Goal: Information Seeking & Learning: Compare options

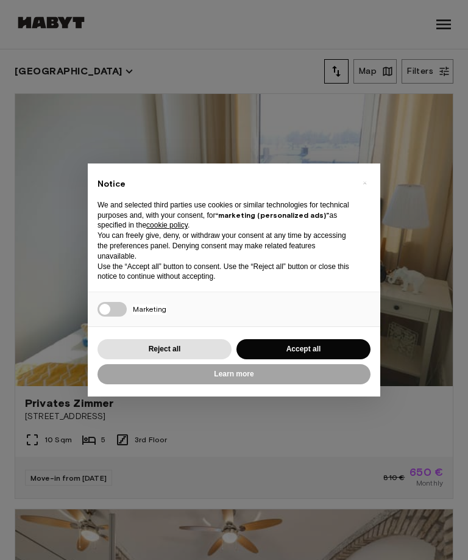
click at [206, 345] on button "Reject all" at bounding box center [165, 349] width 134 height 20
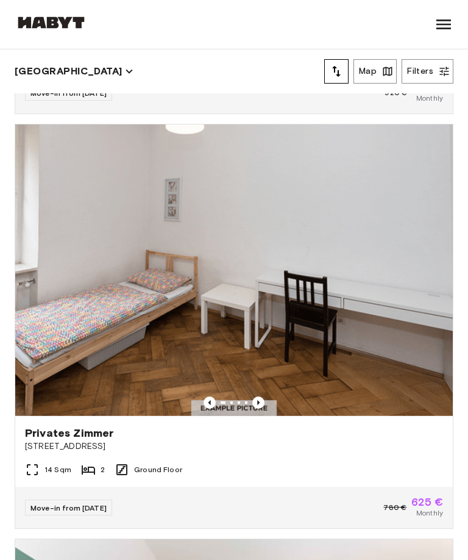
scroll to position [2885, 0]
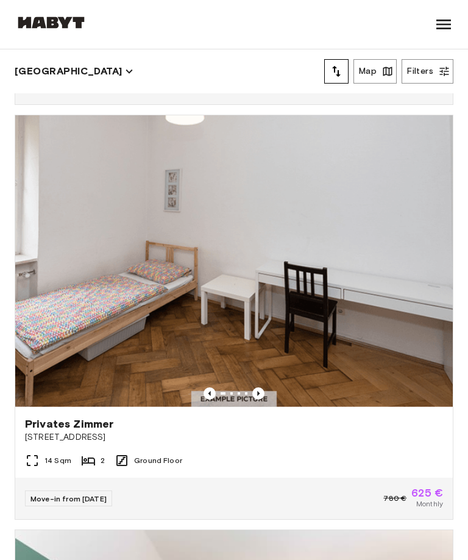
click at [381, 307] on img at bounding box center [234, 261] width 438 height 292
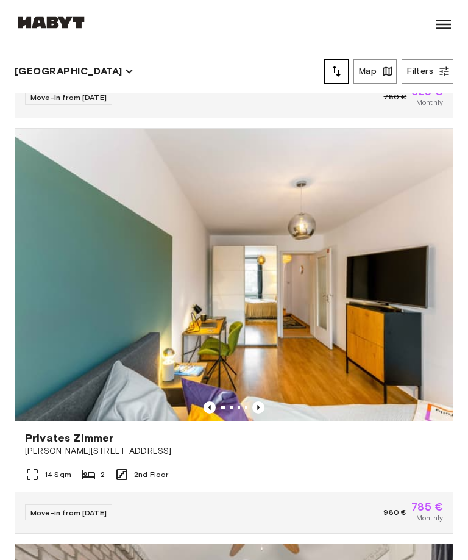
scroll to position [3336, 0]
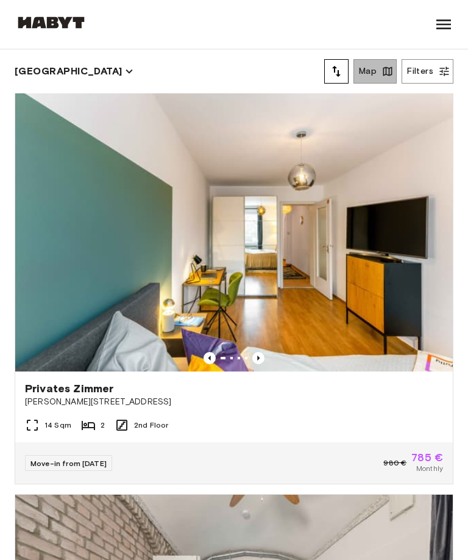
click at [385, 65] on button "Map" at bounding box center [375, 71] width 43 height 24
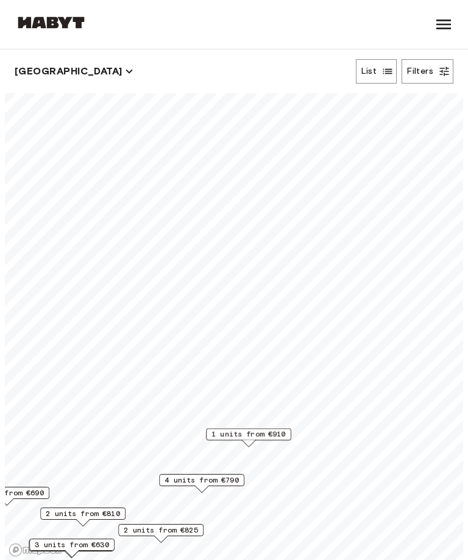
click at [223, 484] on span "4 units from €790" at bounding box center [202, 480] width 74 height 11
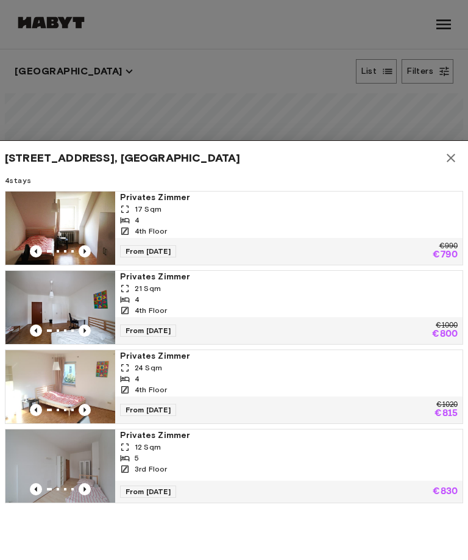
click at [423, 309] on div "4th Floor" at bounding box center [289, 310] width 338 height 11
click at [451, 158] on icon "button" at bounding box center [451, 158] width 9 height 9
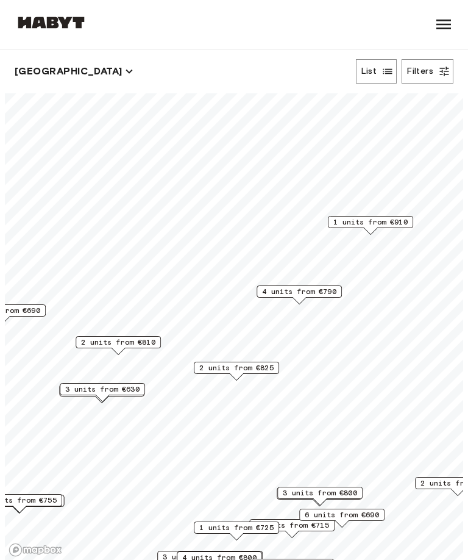
click at [129, 389] on span "3 units from €630" at bounding box center [102, 389] width 74 height 11
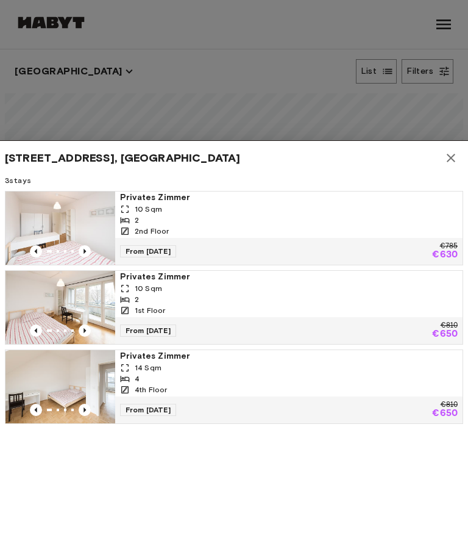
click at [401, 384] on div "4th Floor" at bounding box center [289, 389] width 338 height 11
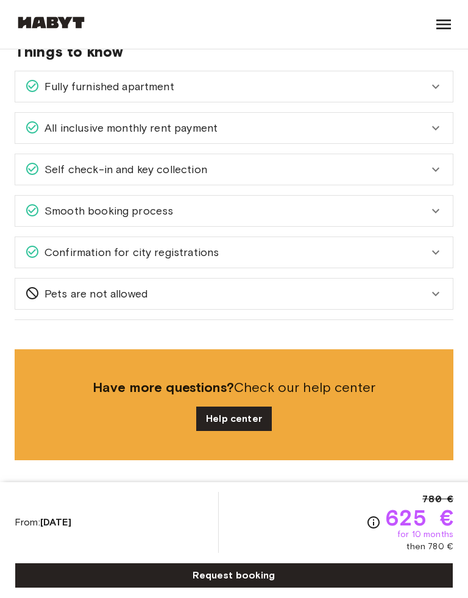
scroll to position [702, 0]
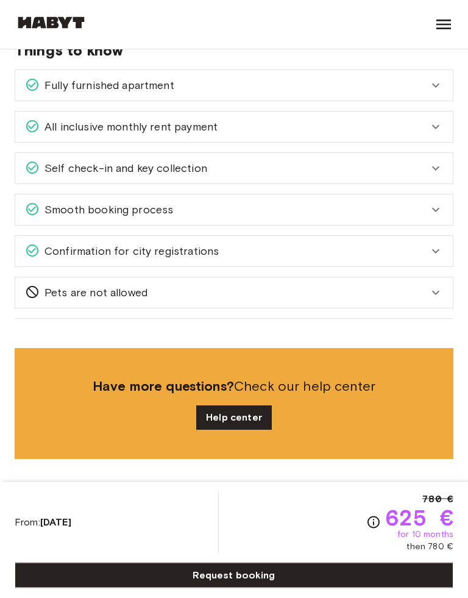
click at [434, 257] on icon at bounding box center [436, 252] width 15 height 15
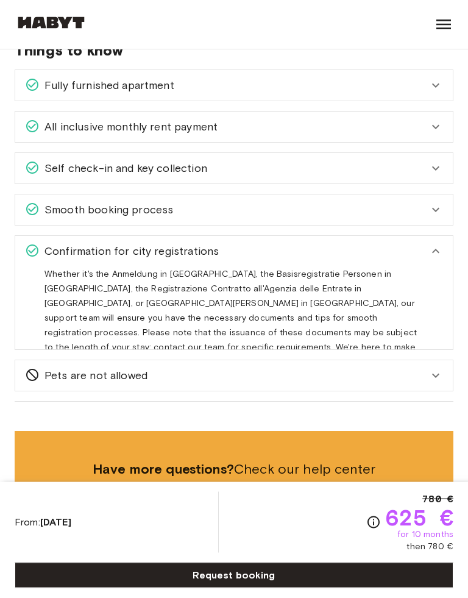
scroll to position [702, 0]
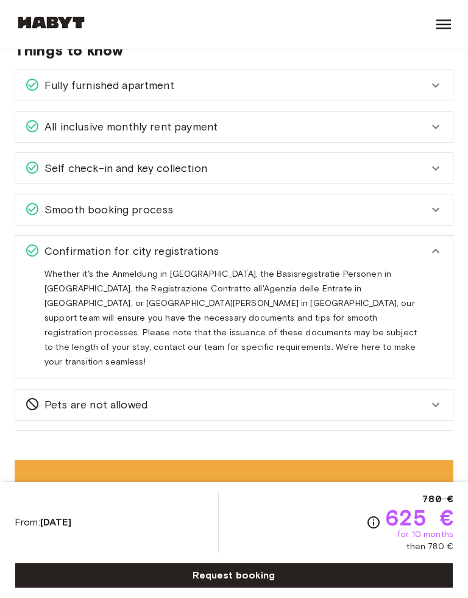
click at [439, 253] on icon at bounding box center [435, 251] width 7 height 4
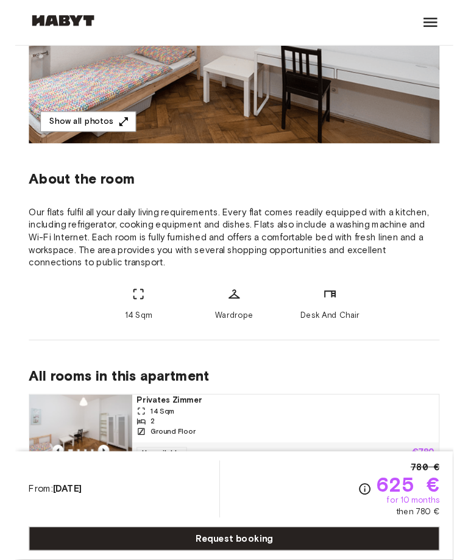
scroll to position [0, 0]
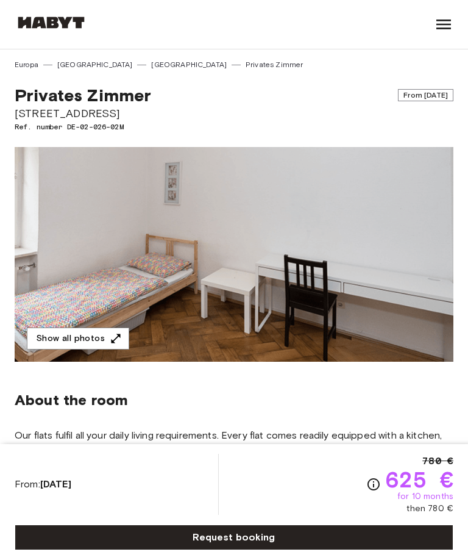
click at [104, 339] on button "Show all photos" at bounding box center [78, 339] width 102 height 23
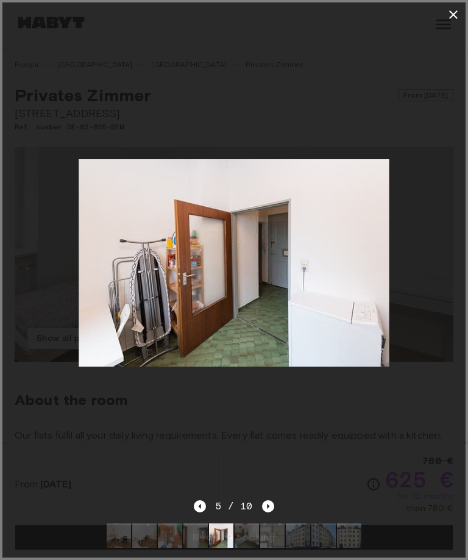
click at [461, 13] on button "button" at bounding box center [454, 14] width 24 height 24
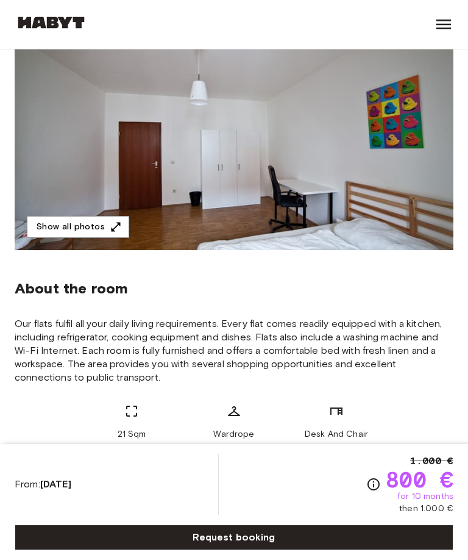
scroll to position [110, 0]
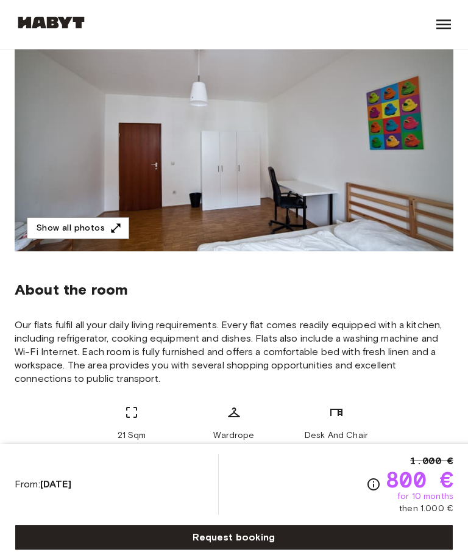
click at [106, 224] on button "Show all photos" at bounding box center [78, 228] width 102 height 23
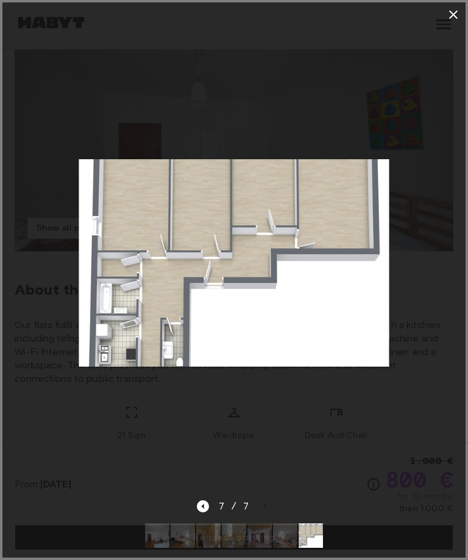
click at [453, 13] on icon "button" at bounding box center [454, 14] width 9 height 9
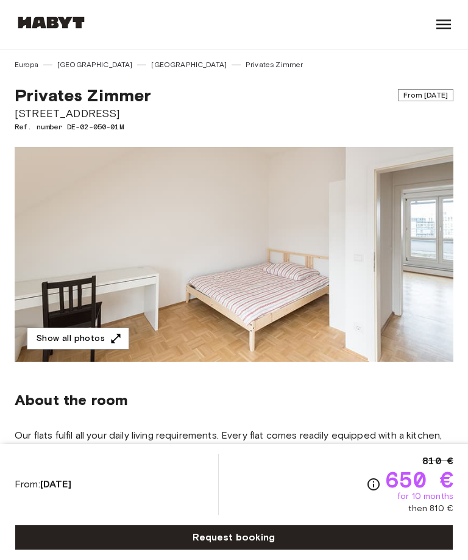
click at [110, 336] on icon "button" at bounding box center [116, 338] width 12 height 12
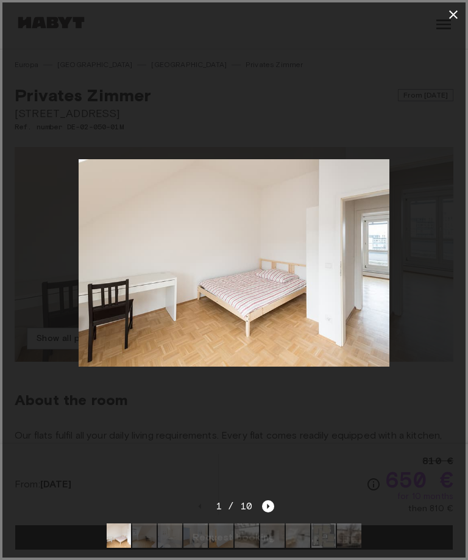
click at [268, 508] on icon "Next image" at bounding box center [269, 506] width 2 height 5
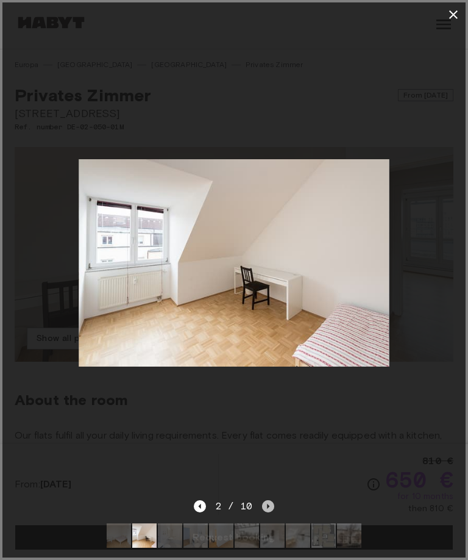
click at [269, 502] on icon "Next image" at bounding box center [268, 506] width 12 height 12
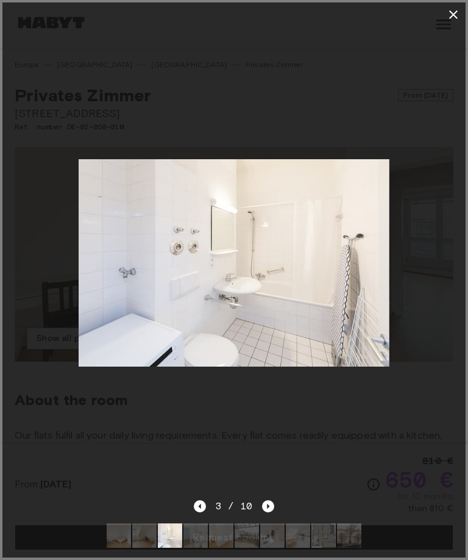
click at [271, 508] on icon "Next image" at bounding box center [268, 506] width 12 height 12
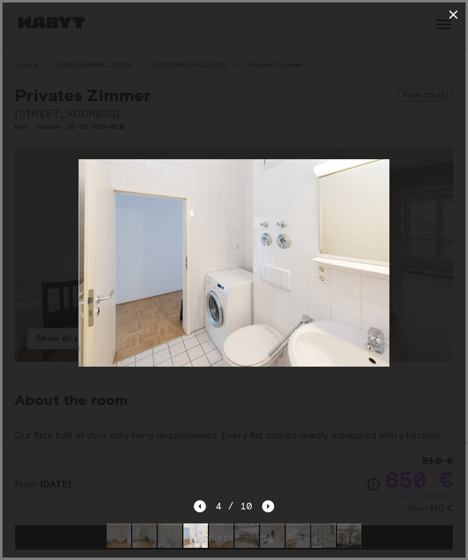
click at [273, 503] on icon "Next image" at bounding box center [268, 506] width 12 height 12
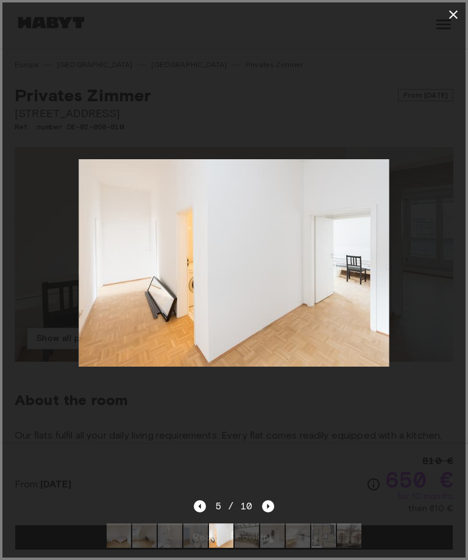
click at [272, 501] on icon "Next image" at bounding box center [268, 506] width 12 height 12
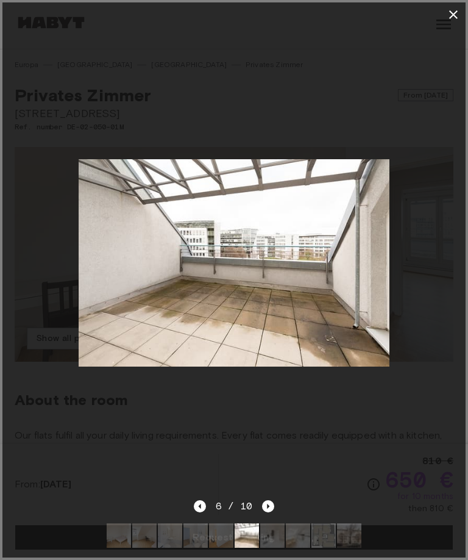
click at [270, 504] on icon "Next image" at bounding box center [268, 506] width 12 height 12
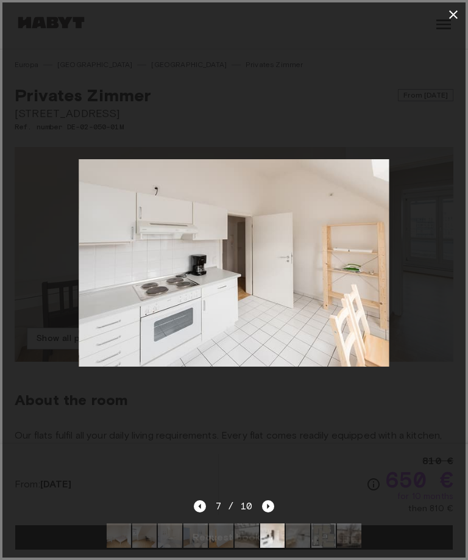
click at [272, 504] on icon "Next image" at bounding box center [268, 506] width 12 height 12
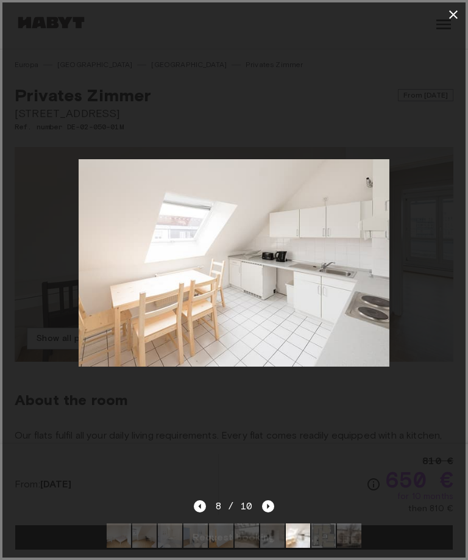
click at [274, 506] on icon "Next image" at bounding box center [268, 506] width 12 height 12
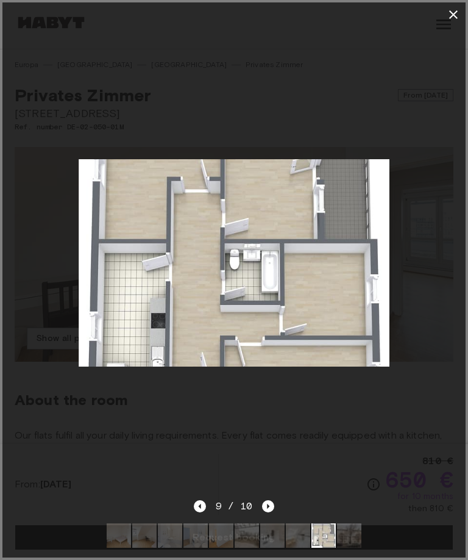
click at [459, 12] on icon "button" at bounding box center [454, 14] width 15 height 15
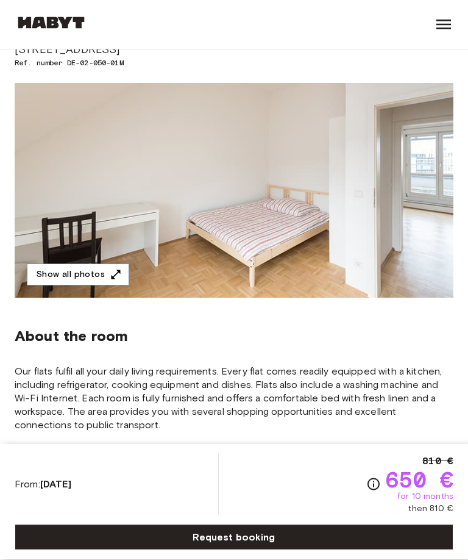
scroll to position [39, 0]
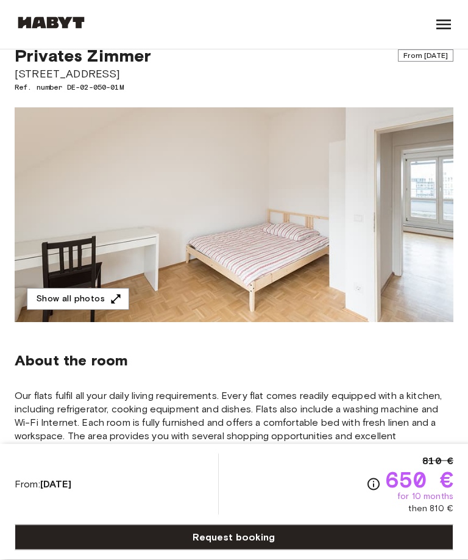
click at [113, 304] on icon "button" at bounding box center [116, 299] width 12 height 12
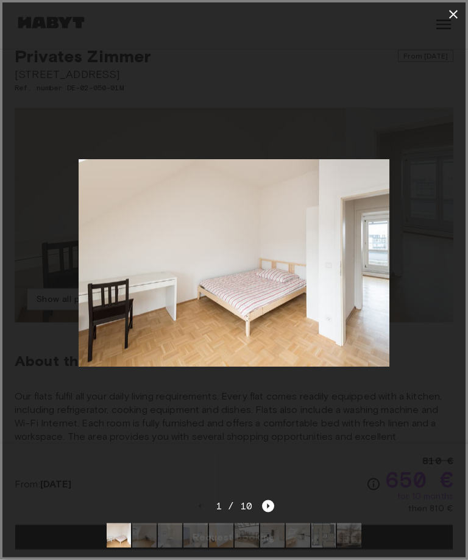
scroll to position [40, 0]
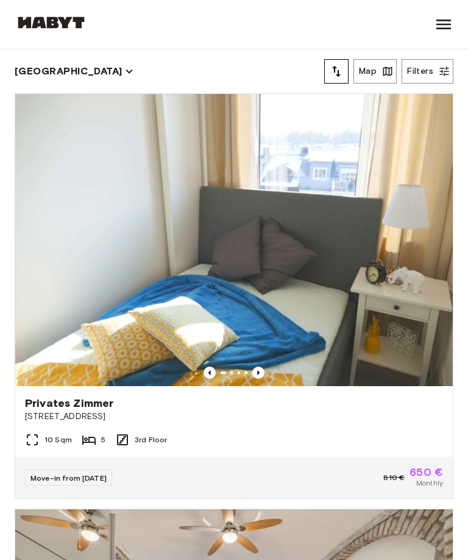
click at [382, 70] on icon "button" at bounding box center [388, 71] width 12 height 12
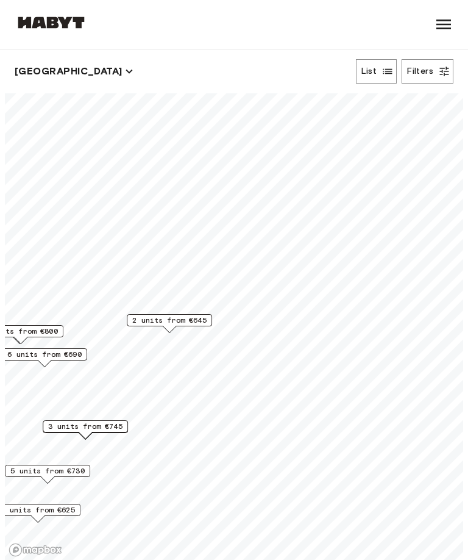
click at [191, 323] on span "2 units from €645" at bounding box center [169, 320] width 74 height 11
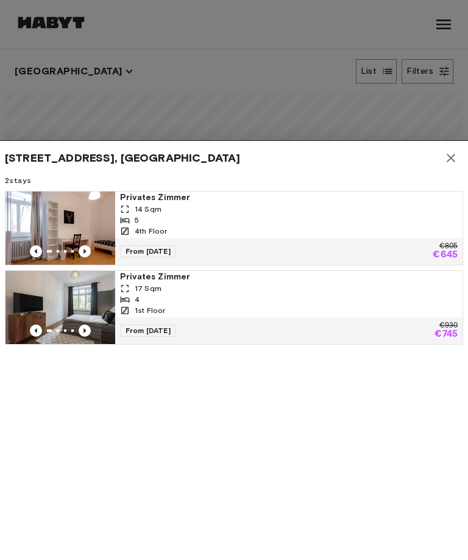
click at [420, 229] on div "4th Floor" at bounding box center [289, 231] width 338 height 11
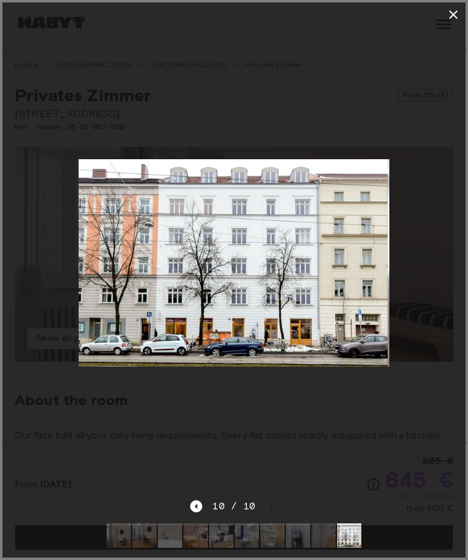
click at [459, 14] on icon "button" at bounding box center [454, 14] width 15 height 15
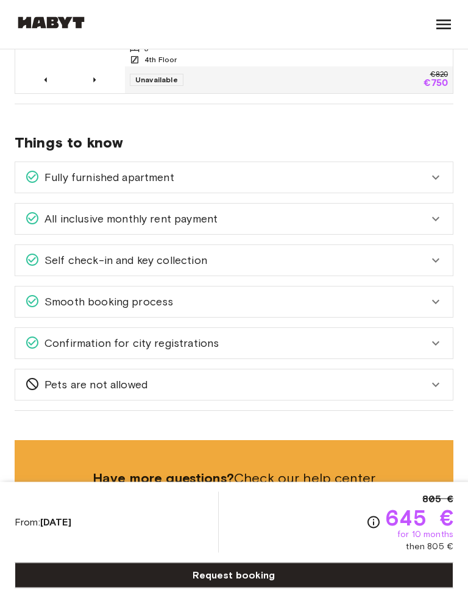
scroll to position [864, 0]
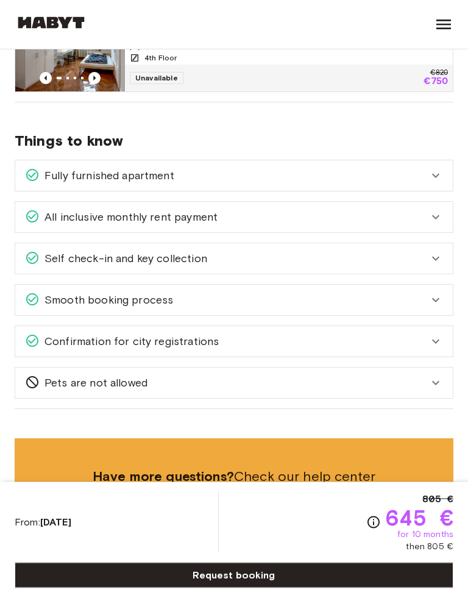
click at [442, 217] on icon at bounding box center [436, 217] width 15 height 15
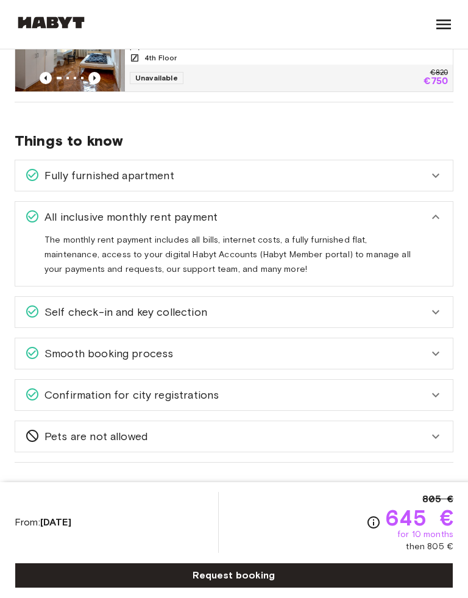
click at [439, 312] on icon at bounding box center [435, 312] width 7 height 4
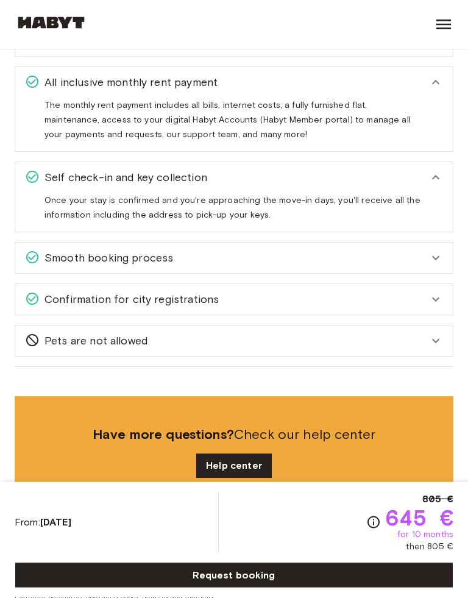
scroll to position [1028, 0]
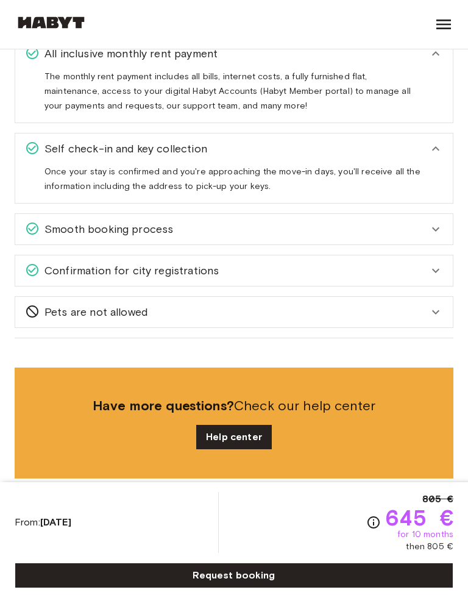
click at [429, 229] on icon at bounding box center [436, 229] width 15 height 15
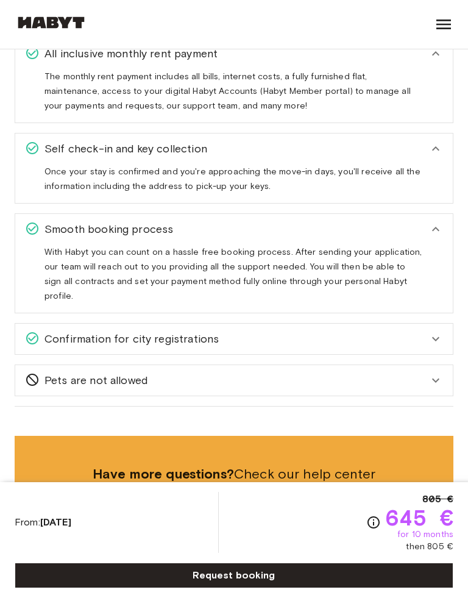
click at [440, 221] on div "Smooth booking process" at bounding box center [234, 229] width 438 height 31
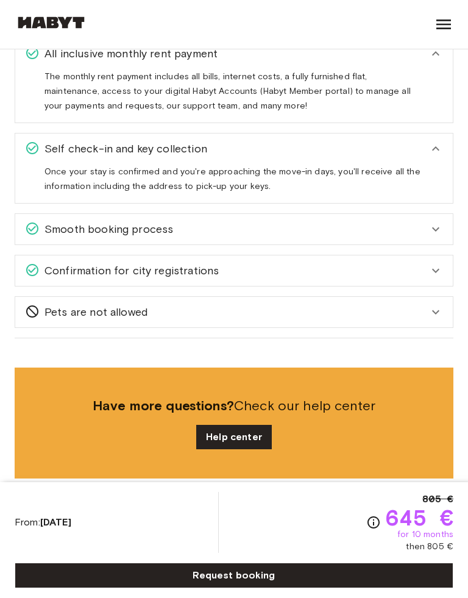
click at [432, 275] on icon at bounding box center [436, 271] width 15 height 15
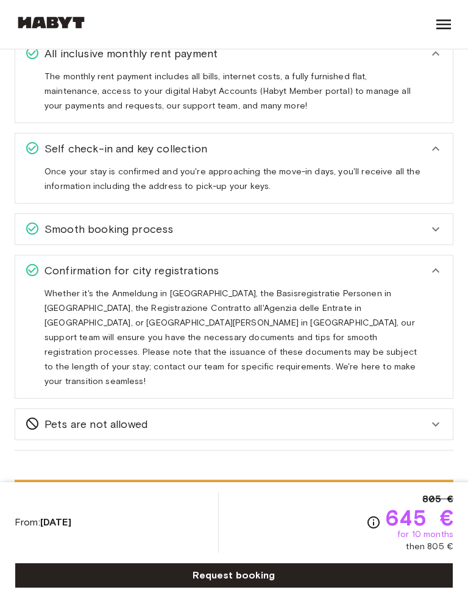
click at [437, 278] on icon at bounding box center [436, 271] width 15 height 15
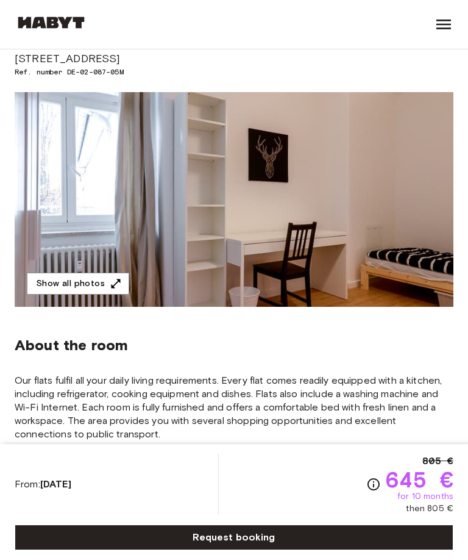
scroll to position [0, 0]
